Goal: Information Seeking & Learning: Compare options

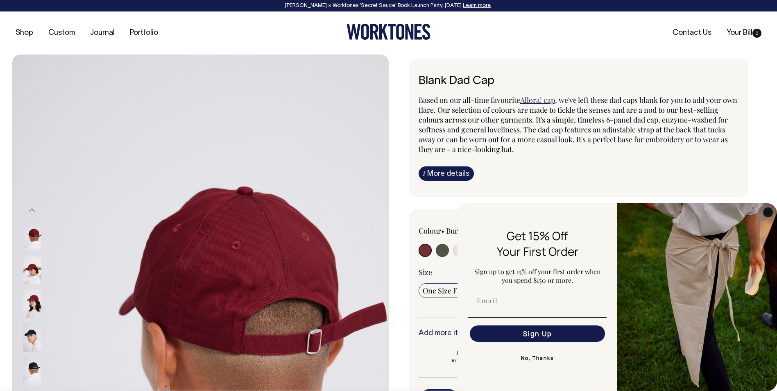
click at [770, 211] on circle "Close dialog" at bounding box center [767, 211] width 9 height 9
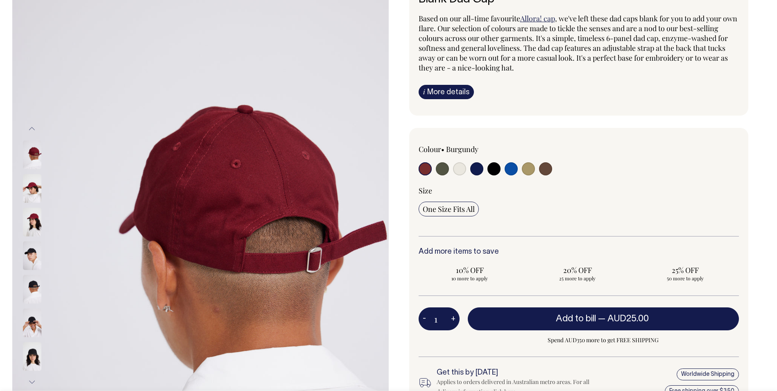
scroll to position [82, 0]
click at [546, 169] on input "radio" at bounding box center [545, 168] width 13 height 13
radio input "true"
select select "Espresso"
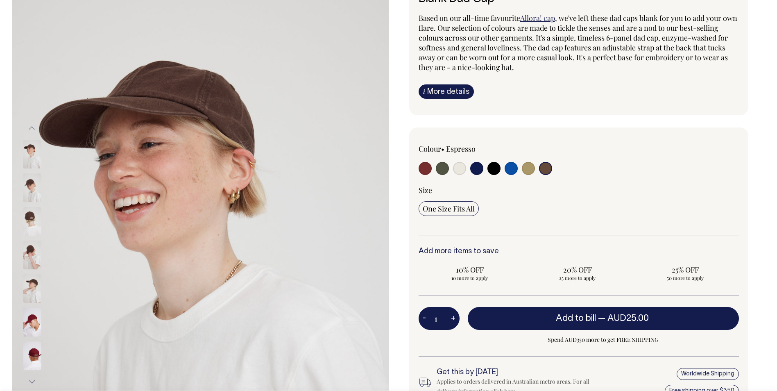
click at [524, 171] on input "radio" at bounding box center [528, 168] width 13 height 13
radio input "true"
select select "Washed Khaki"
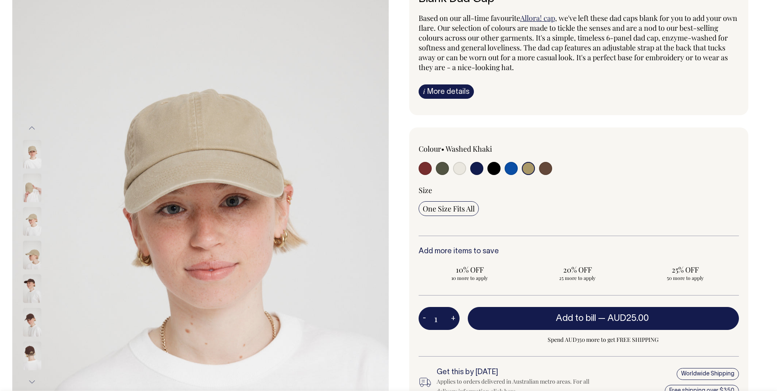
click at [444, 168] on input "radio" at bounding box center [442, 168] width 13 height 13
radio input "true"
select select "Olive"
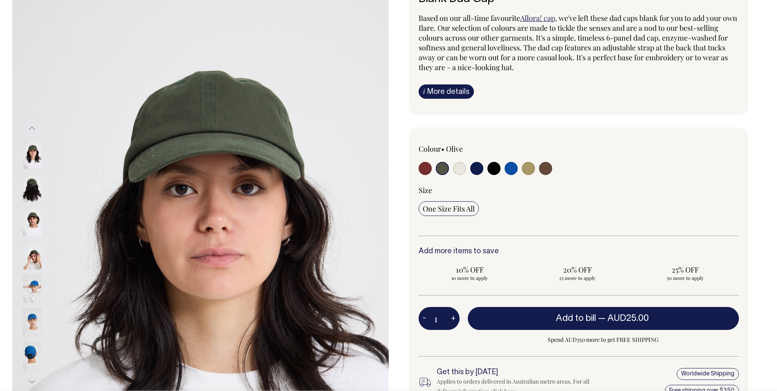
click at [422, 170] on input "radio" at bounding box center [425, 168] width 13 height 13
radio input "true"
select select "Burgundy"
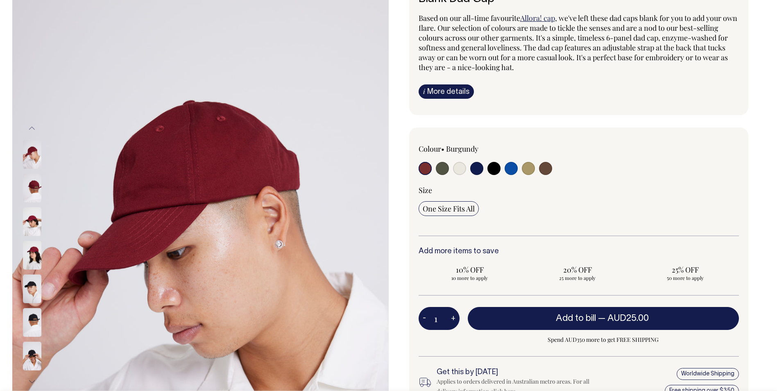
click at [462, 170] on input "radio" at bounding box center [459, 168] width 13 height 13
radio input "true"
select select "Natural"
